Goal: Transaction & Acquisition: Purchase product/service

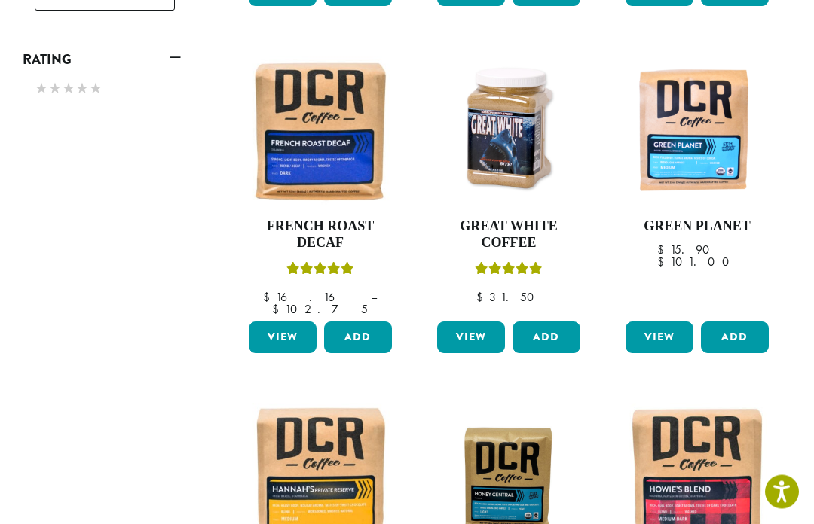
scroll to position [888, 0]
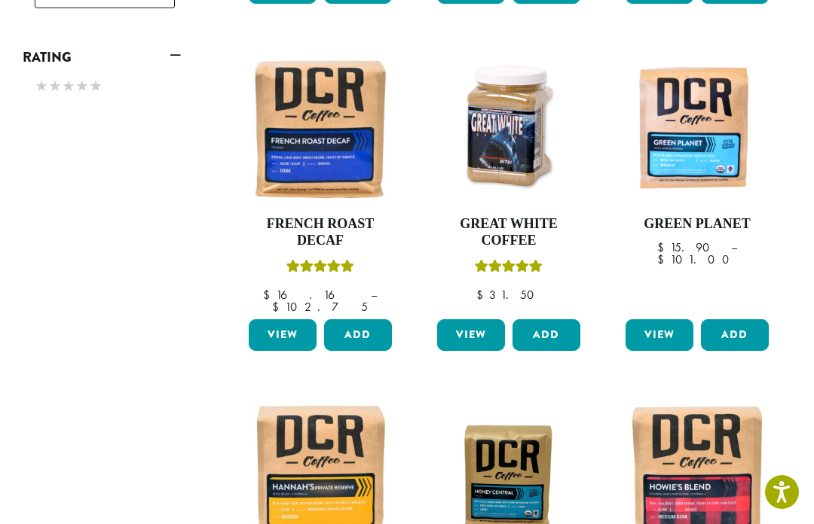
click at [281, 319] on link "View" at bounding box center [283, 335] width 68 height 32
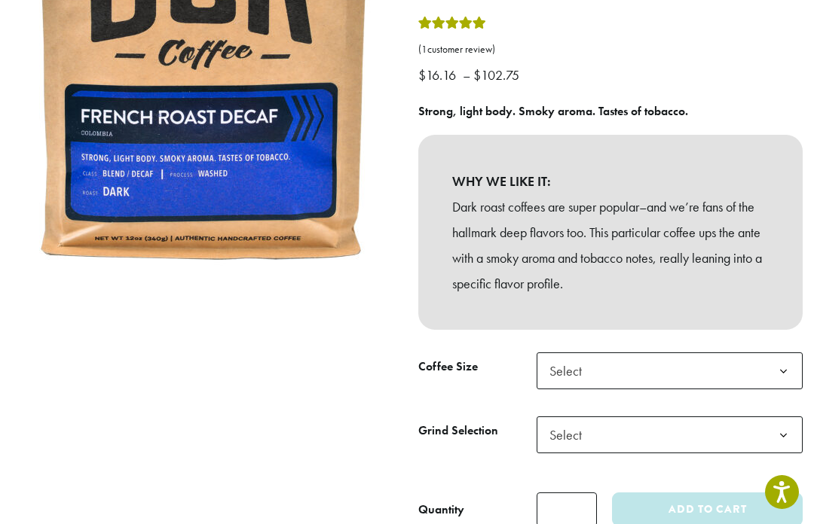
scroll to position [277, 0]
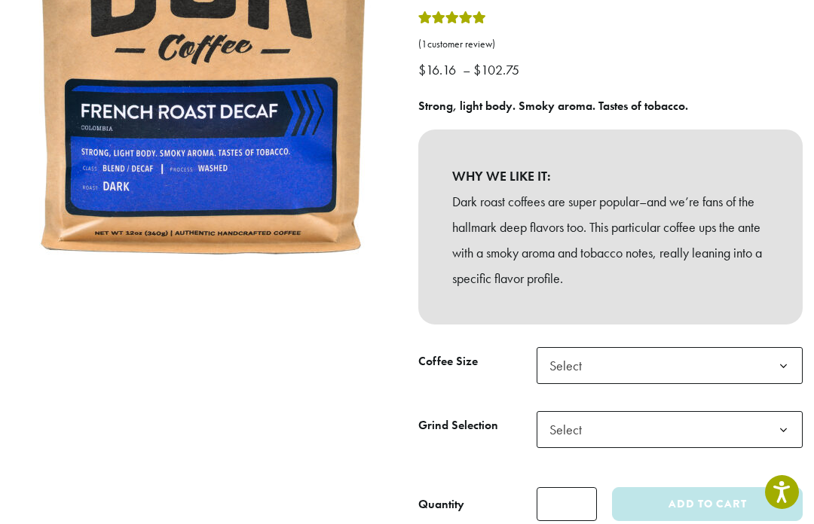
click at [782, 362] on b at bounding box center [783, 366] width 37 height 37
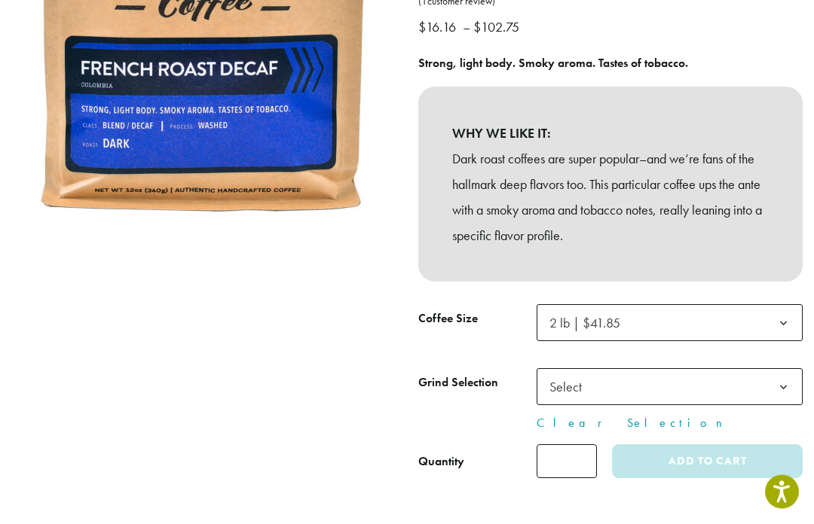
scroll to position [324, 0]
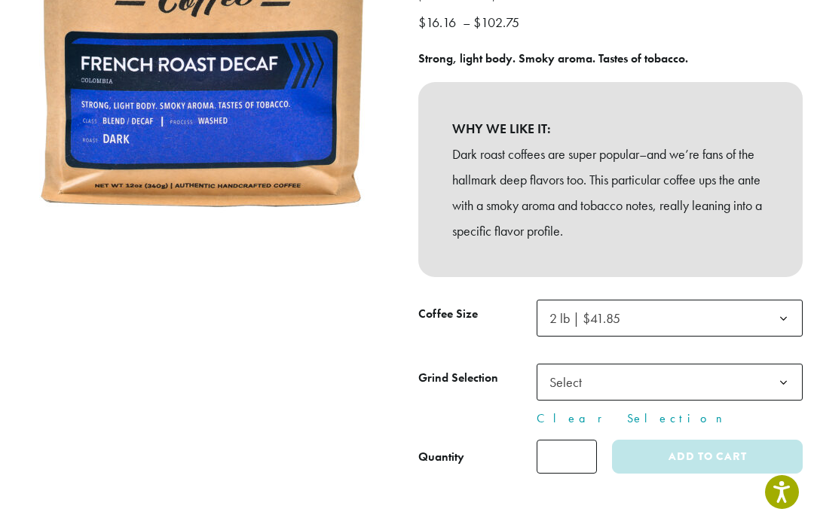
click at [787, 374] on b at bounding box center [783, 383] width 37 height 37
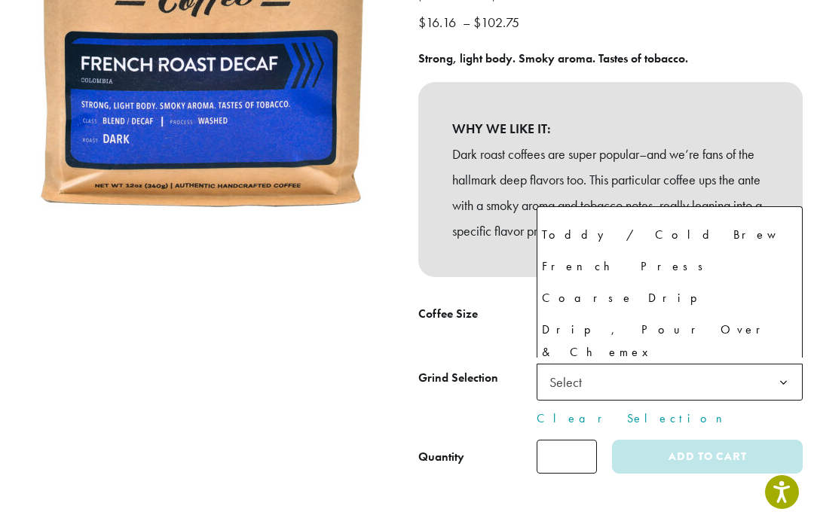
scroll to position [57, 0]
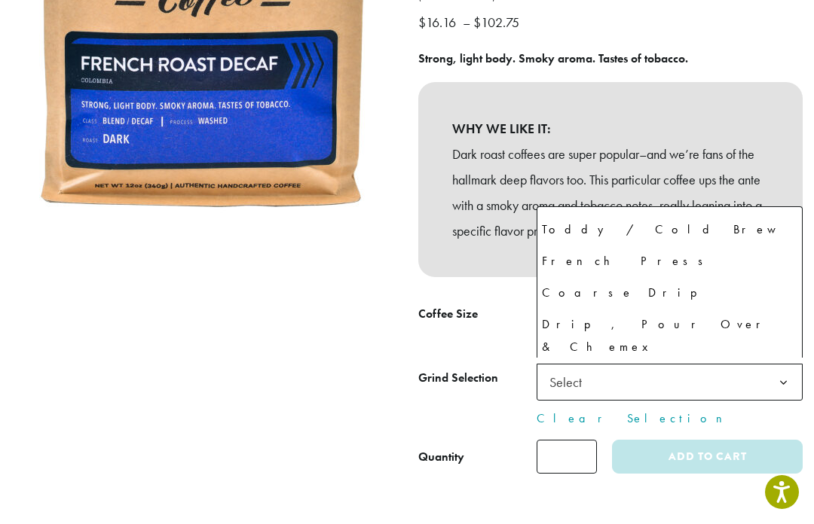
select select "**********"
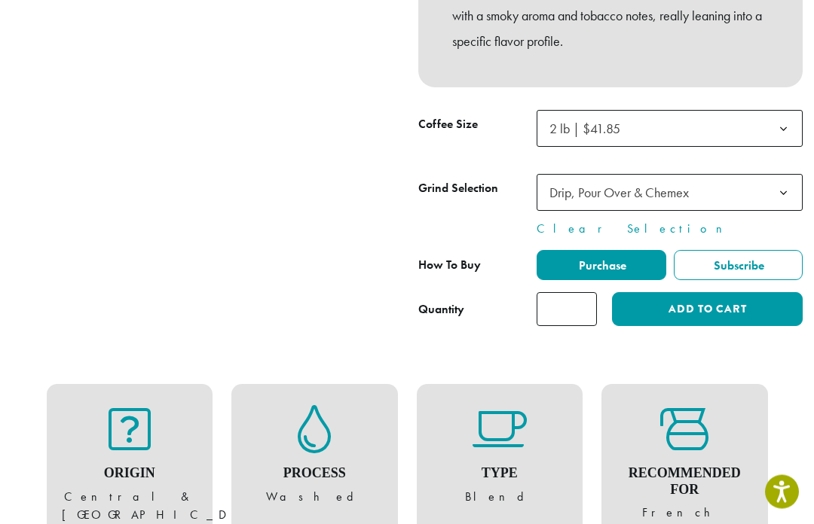
scroll to position [515, 0]
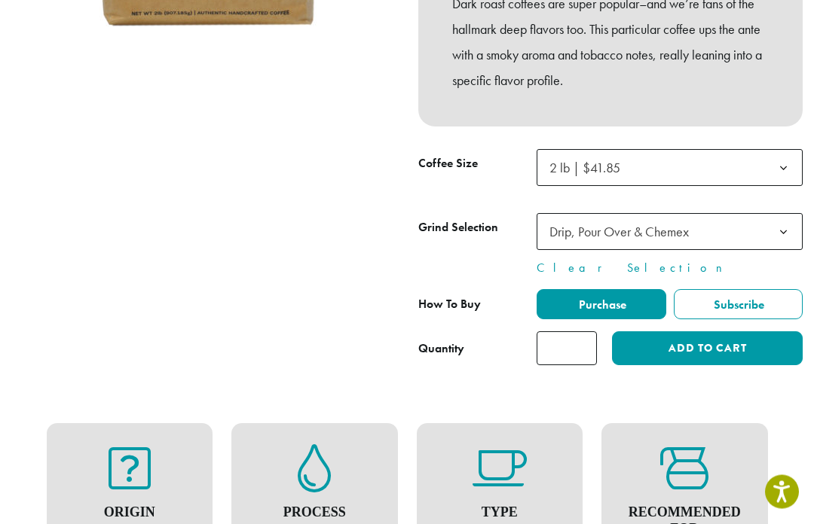
click at [680, 354] on button "Add to cart" at bounding box center [707, 349] width 191 height 34
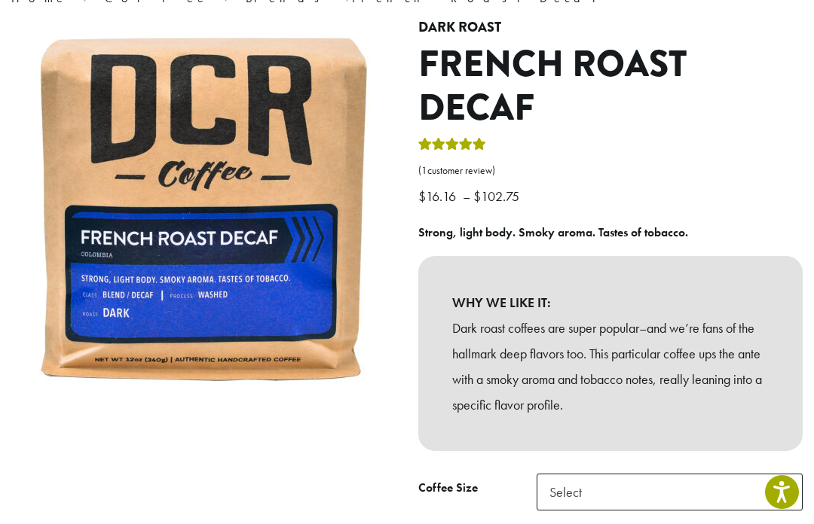
scroll to position [145, 0]
